Goal: Find specific page/section: Find specific page/section

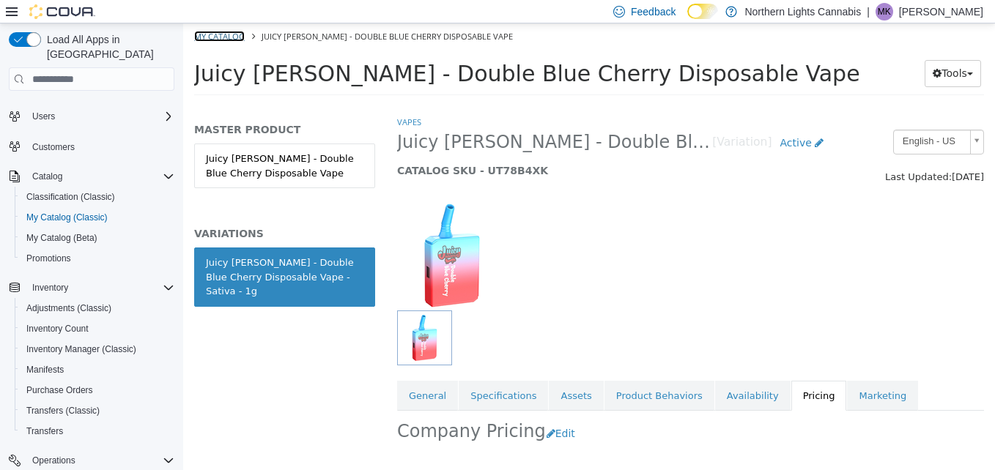
click at [235, 34] on link "My Catalog" at bounding box center [219, 36] width 51 height 11
select select "**********"
